Goal: Task Accomplishment & Management: Manage account settings

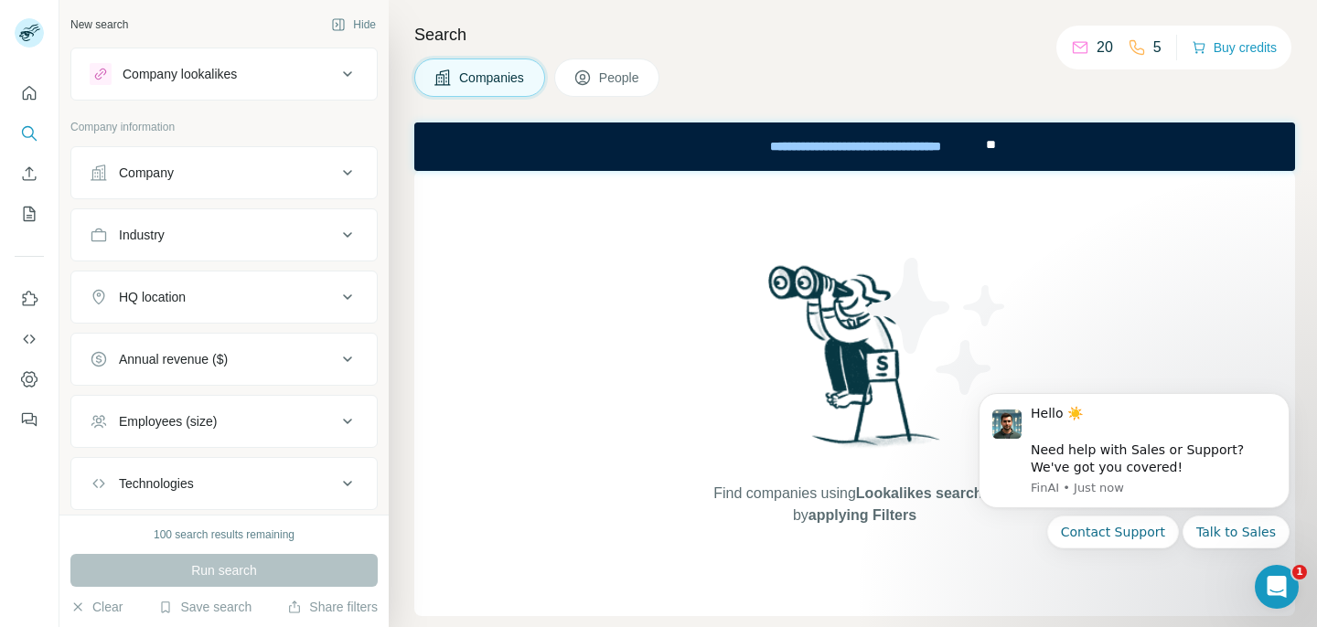
click at [1265, 609] on body "Hello ☀️ ​ Need help with Sales or Support? We've got you covered! FinAI • Just…" at bounding box center [1134, 494] width 351 height 233
click at [1270, 595] on icon "Open Intercom Messenger" at bounding box center [1274, 585] width 30 height 30
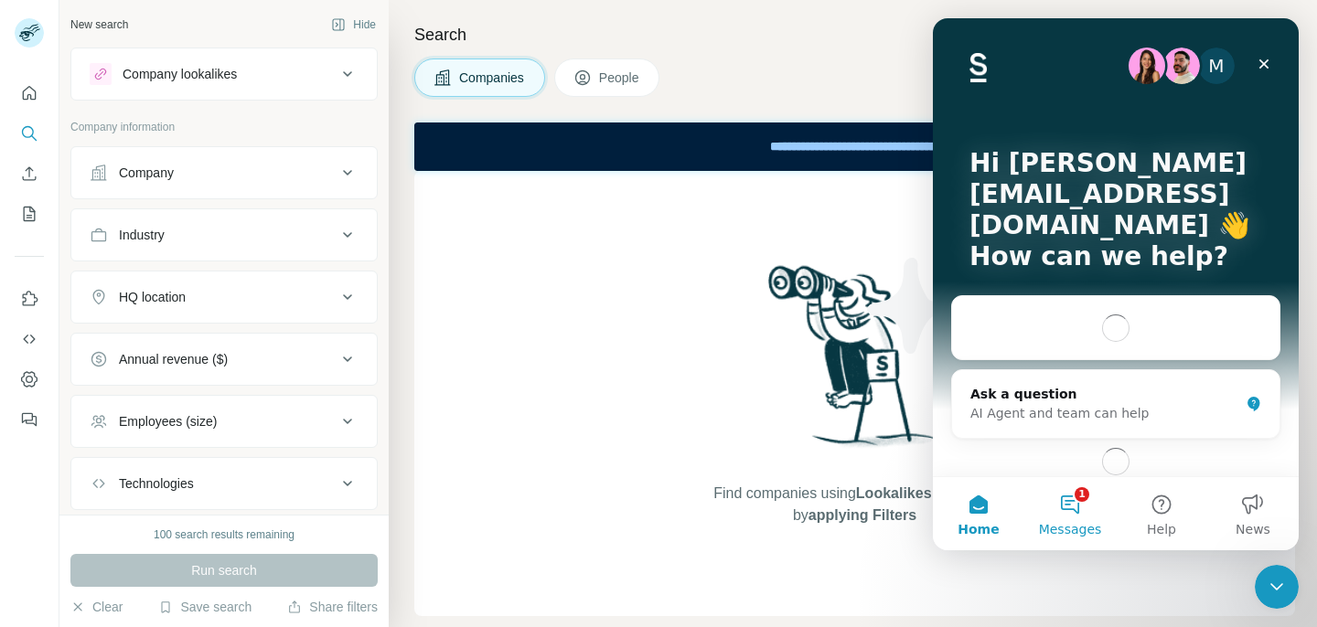
click at [1087, 509] on button "1 Messages" at bounding box center [1069, 513] width 91 height 73
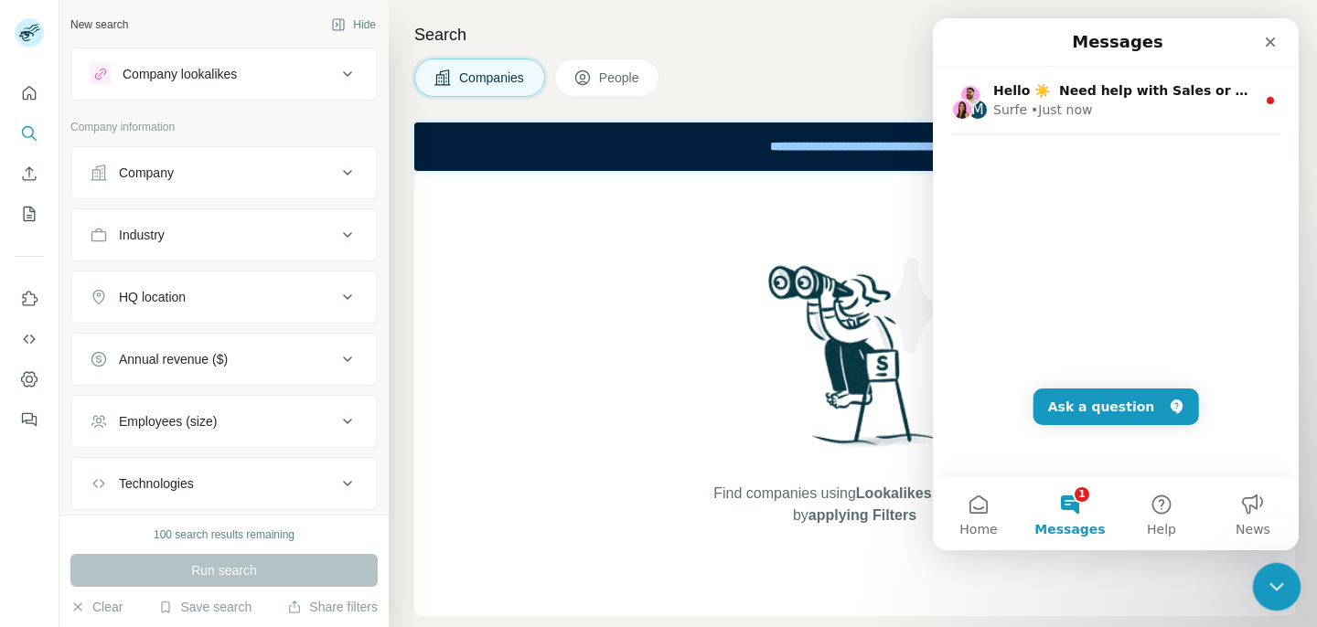
click at [1279, 592] on icon "Close Intercom Messenger" at bounding box center [1274, 584] width 22 height 22
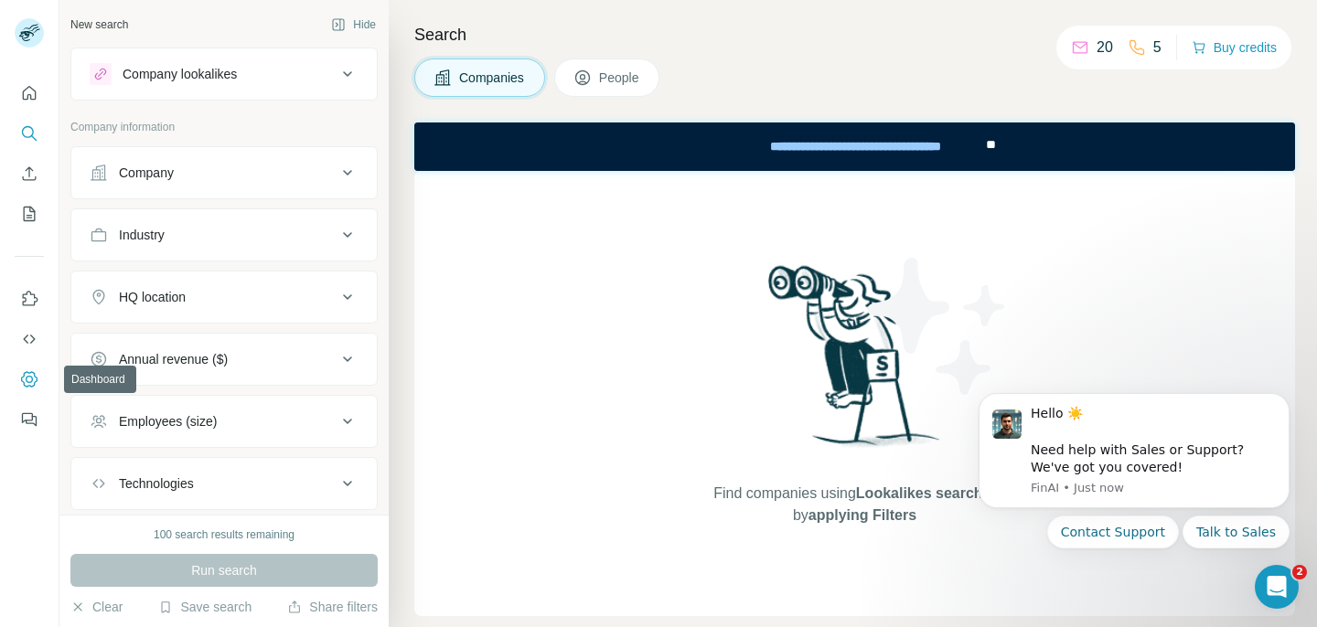
click at [39, 380] on button "Dashboard" at bounding box center [29, 379] width 29 height 33
click at [894, 36] on h4 "Search" at bounding box center [854, 35] width 881 height 26
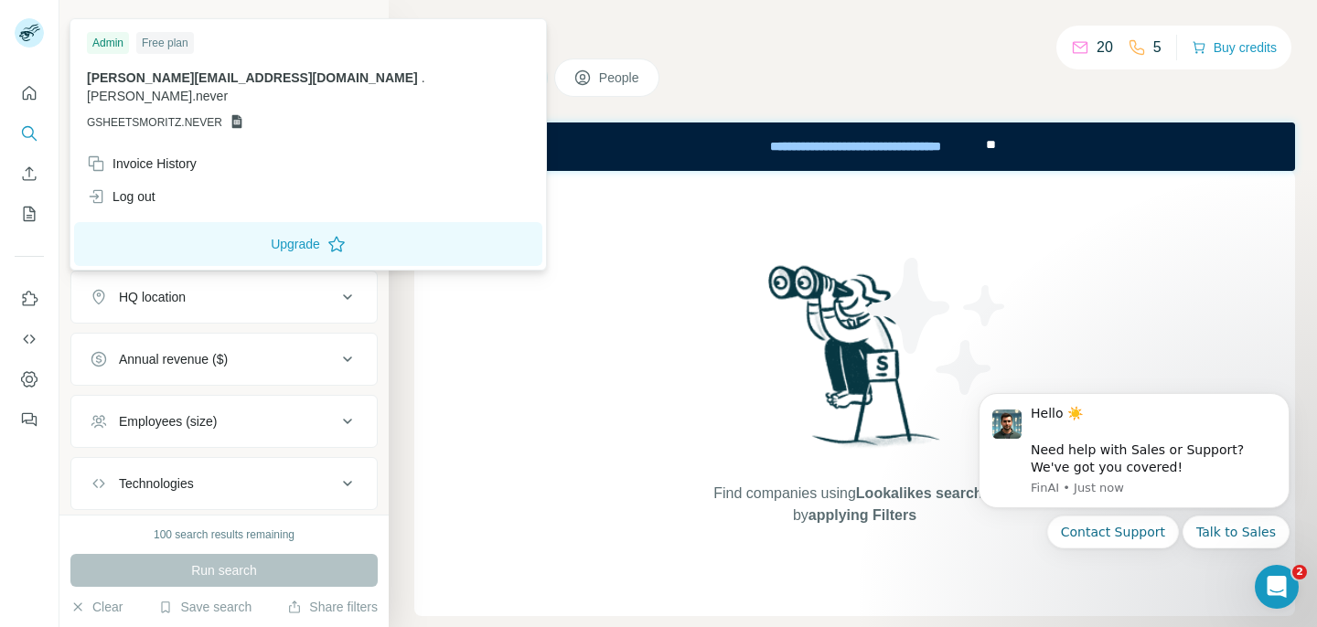
click at [34, 37] on rect at bounding box center [29, 32] width 29 height 29
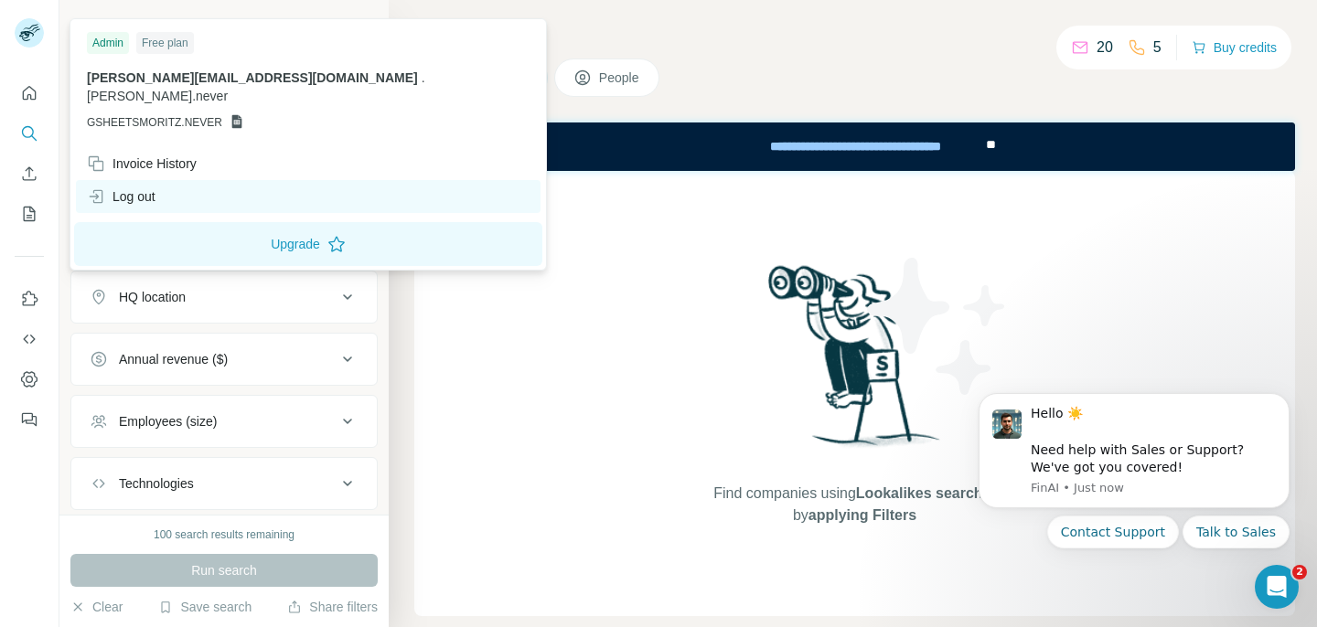
click at [163, 180] on div "Log out" at bounding box center [308, 196] width 465 height 33
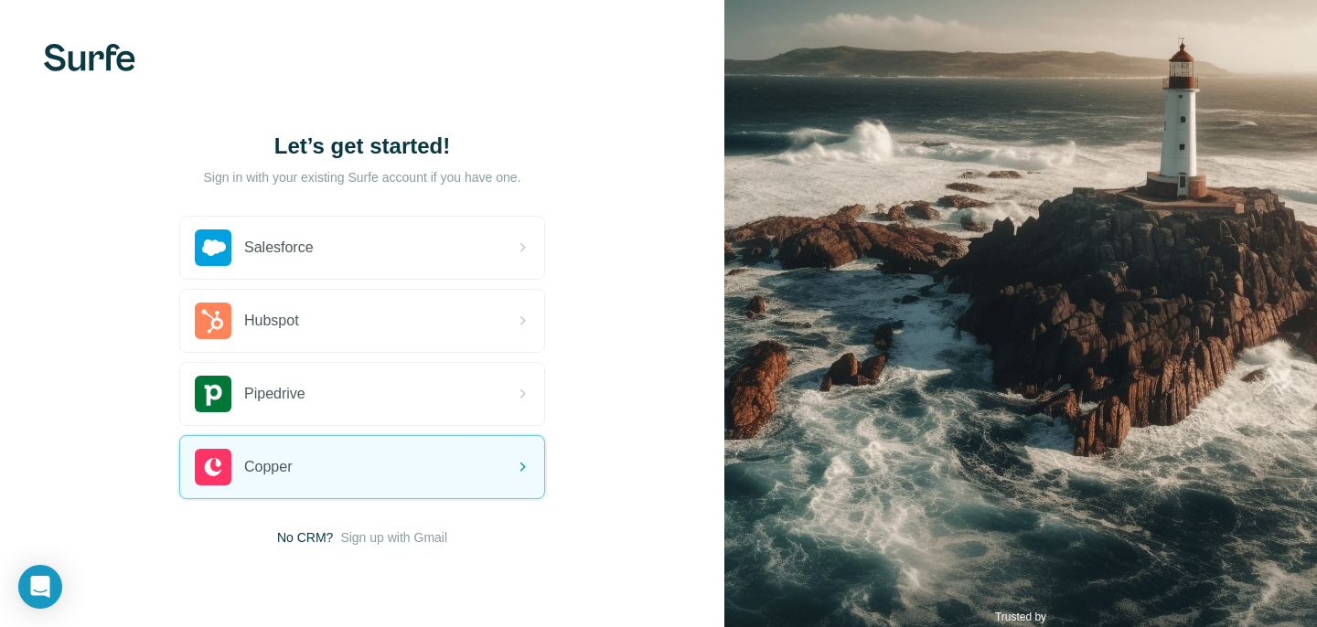
click at [383, 546] on span "Sign up with Gmail" at bounding box center [393, 538] width 107 height 18
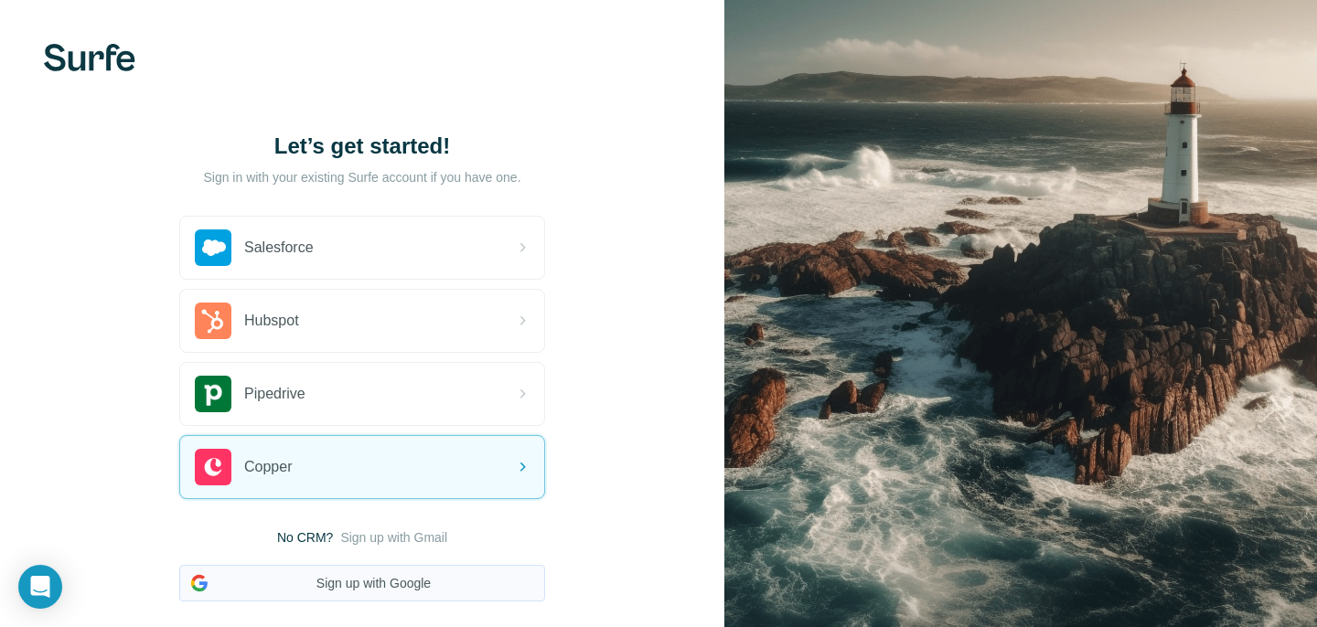
click at [378, 579] on button "Sign up with Google" at bounding box center [362, 583] width 366 height 37
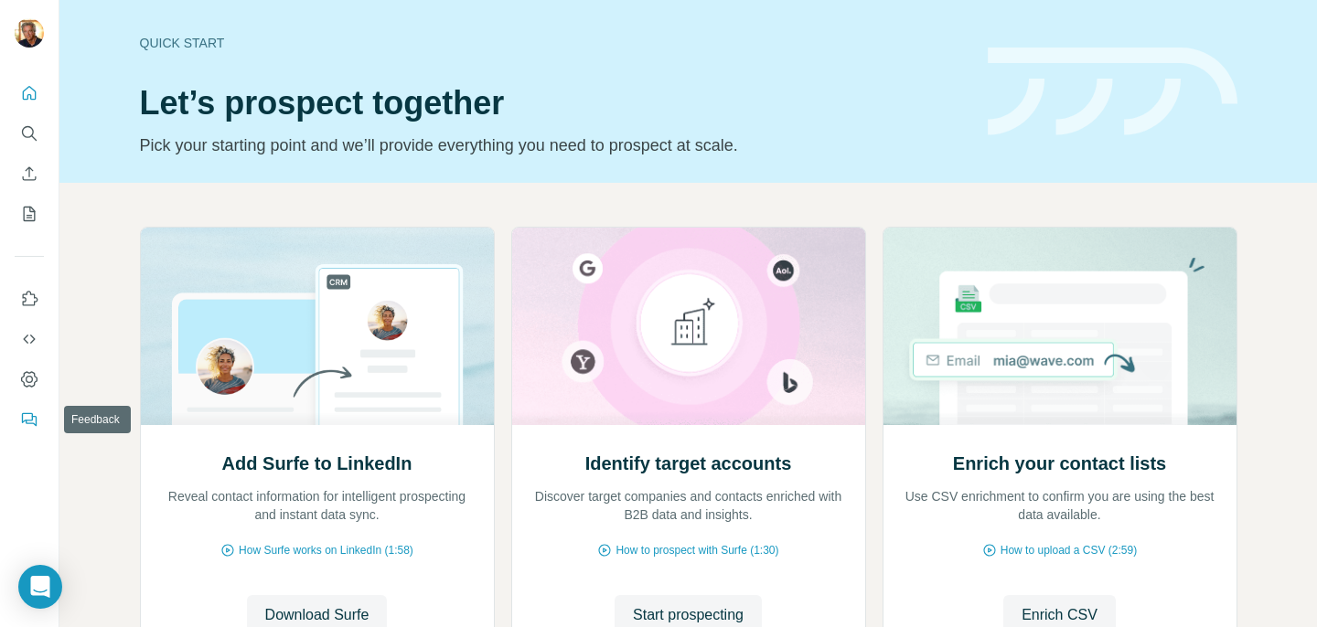
click at [27, 422] on icon "Feedback" at bounding box center [31, 421] width 11 height 10
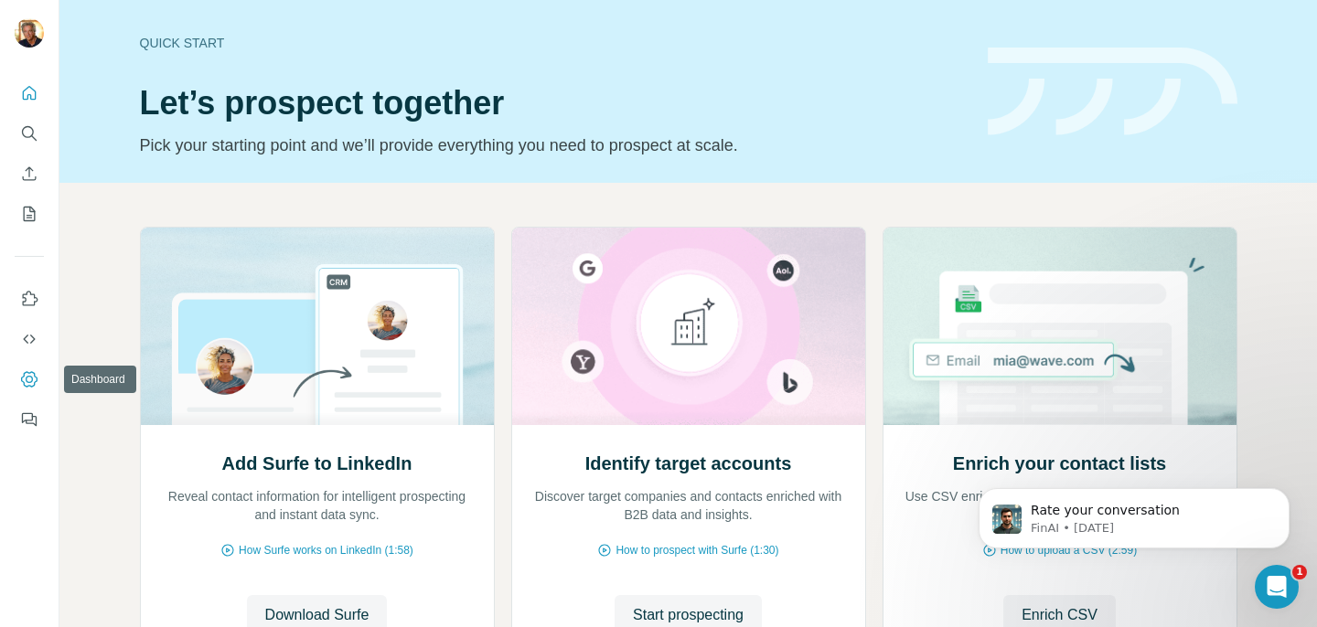
click at [27, 375] on icon "Dashboard" at bounding box center [29, 379] width 18 height 18
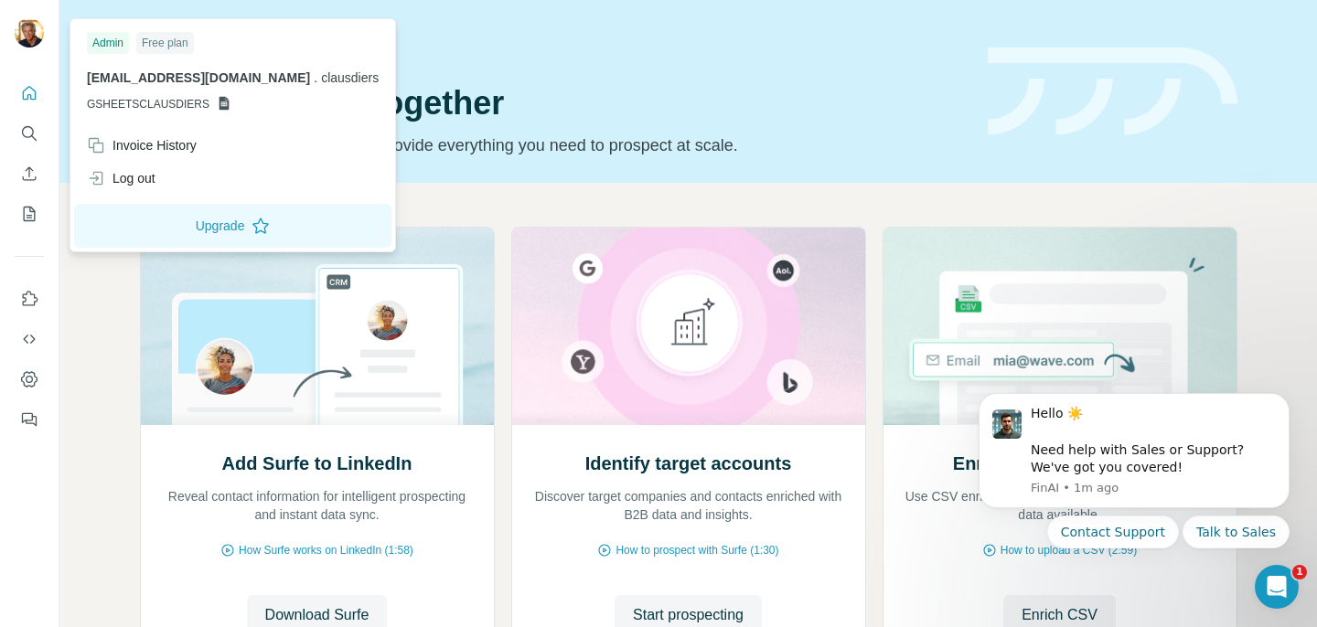
drag, startPoint x: 49, startPoint y: 12, endPoint x: 45, endPoint y: 23, distance: 11.9
click at [49, 12] on div at bounding box center [31, 35] width 53 height 60
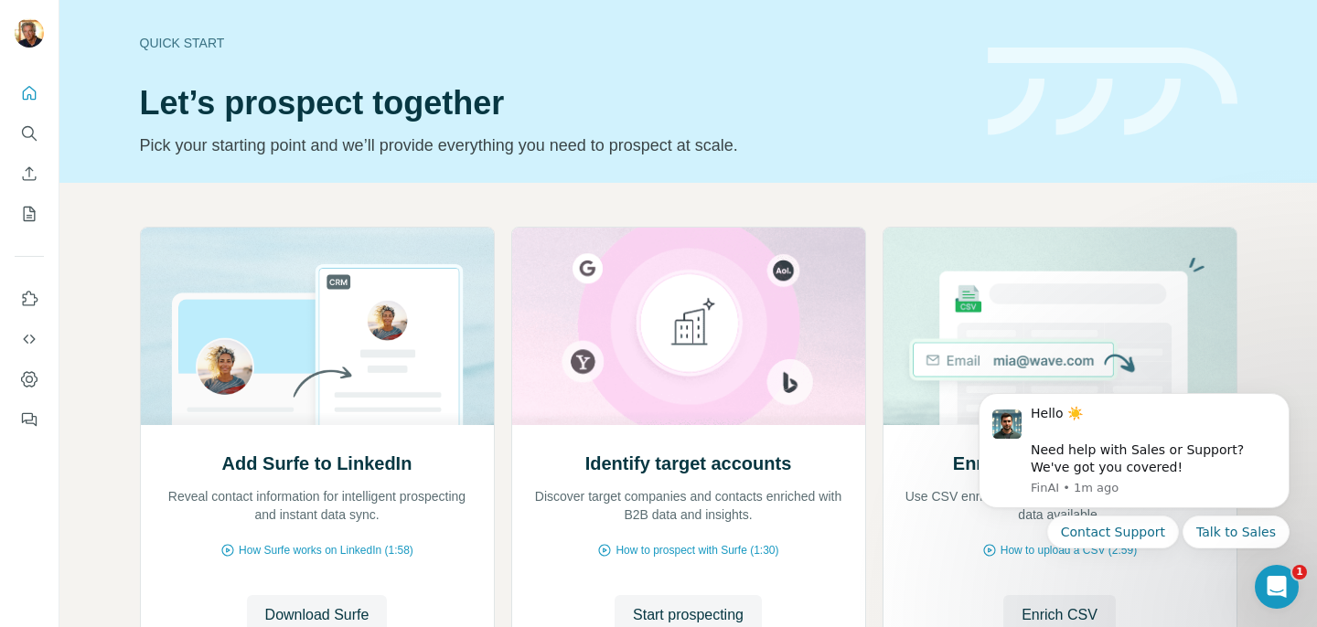
click at [36, 27] on img at bounding box center [29, 32] width 29 height 29
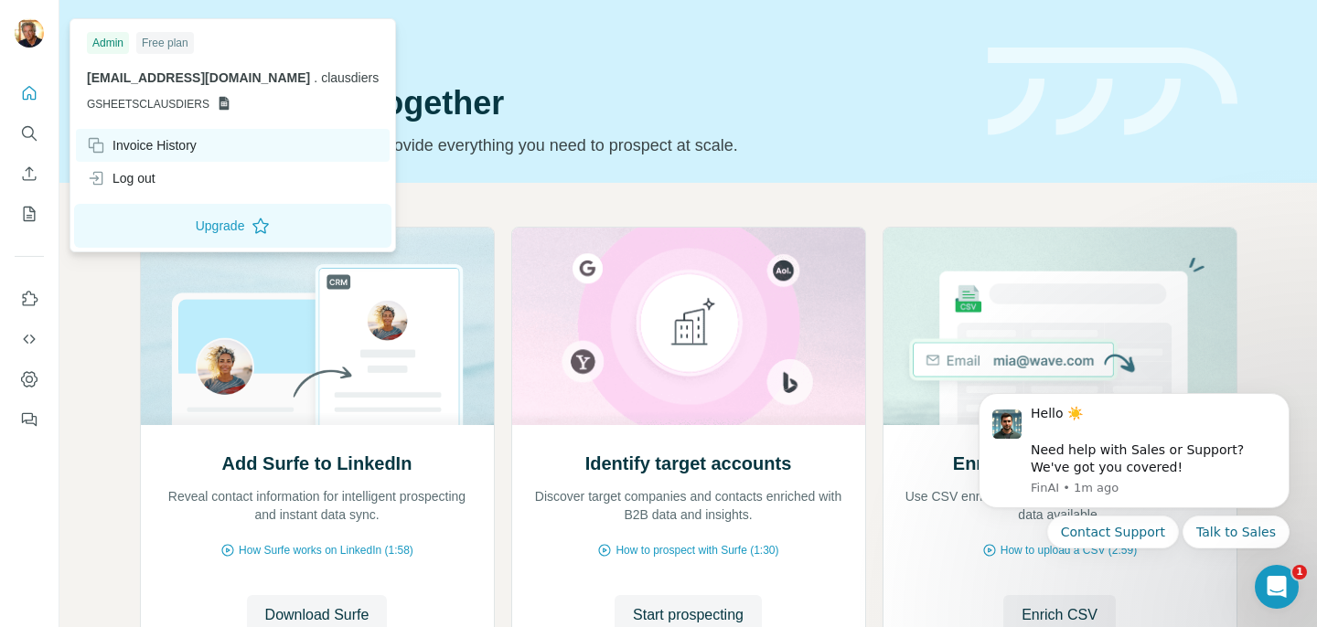
click at [156, 139] on div "Invoice History" at bounding box center [142, 145] width 110 height 18
